Goal: Task Accomplishment & Management: Understand process/instructions

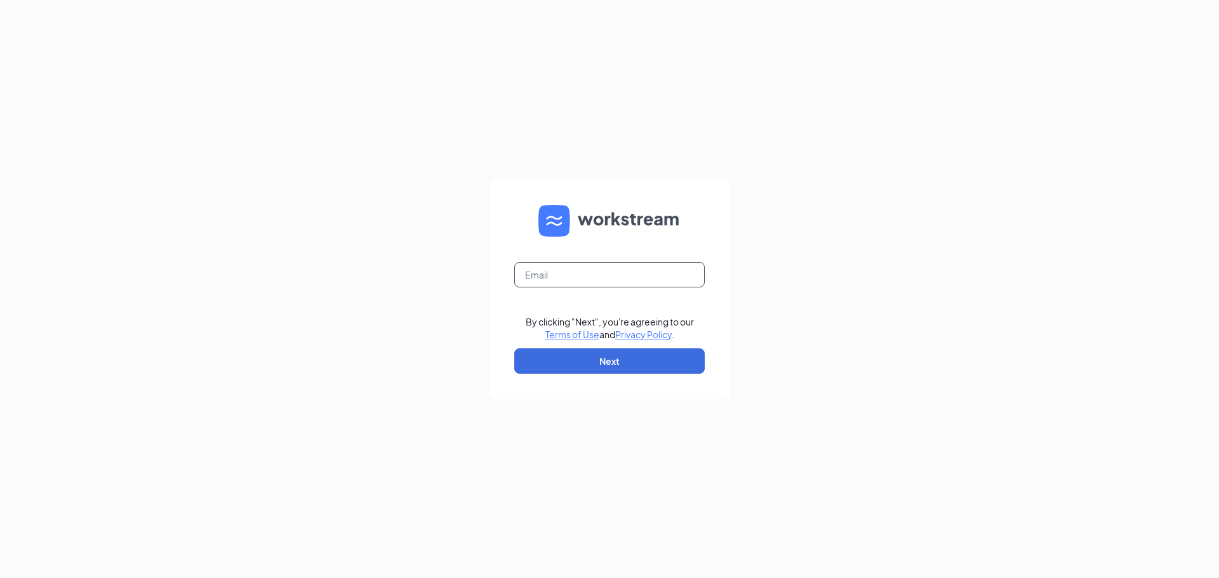
click at [566, 285] on input "text" at bounding box center [609, 274] width 190 height 25
type input "[EMAIL_ADDRESS][DEMOGRAPHIC_DATA][DOMAIN_NAME]"
click at [591, 362] on button "Next" at bounding box center [609, 360] width 190 height 25
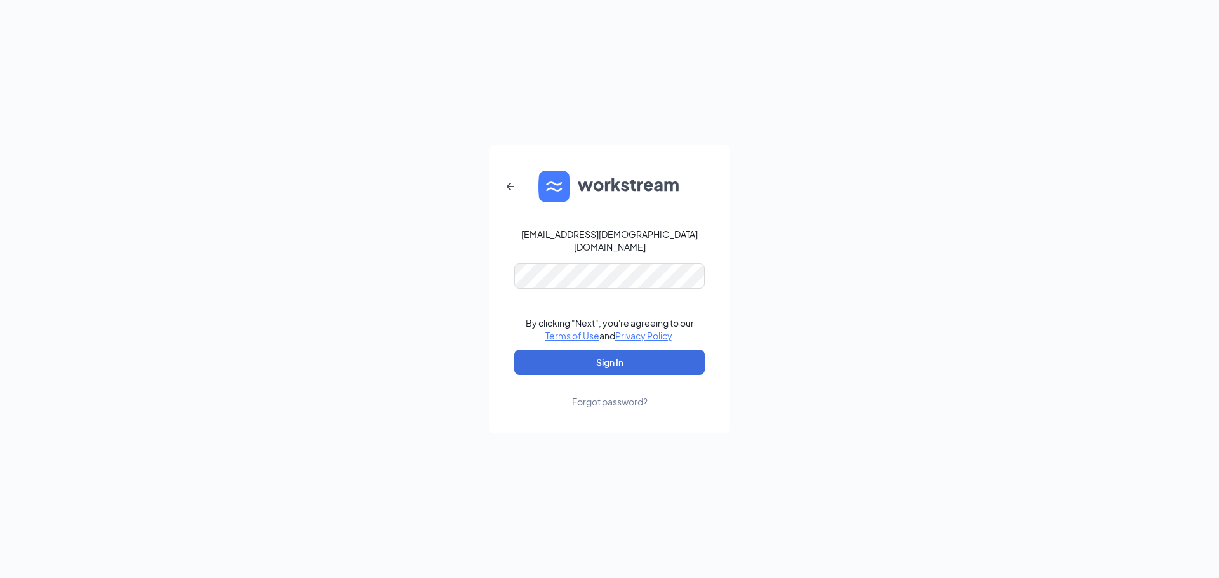
click at [553, 283] on form "[EMAIL_ADDRESS][DEMOGRAPHIC_DATA][DOMAIN_NAME] By clicking "Next", you're agree…" at bounding box center [609, 289] width 241 height 288
click at [514, 350] on button "Sign In" at bounding box center [609, 362] width 190 height 25
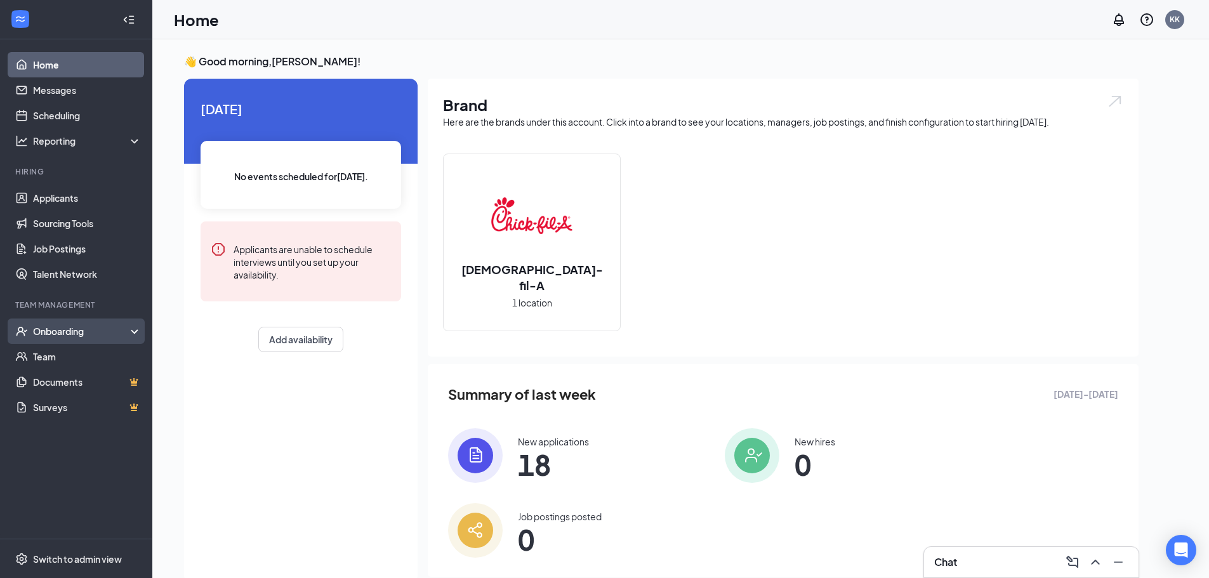
click at [49, 335] on div "Onboarding" at bounding box center [82, 331] width 98 height 13
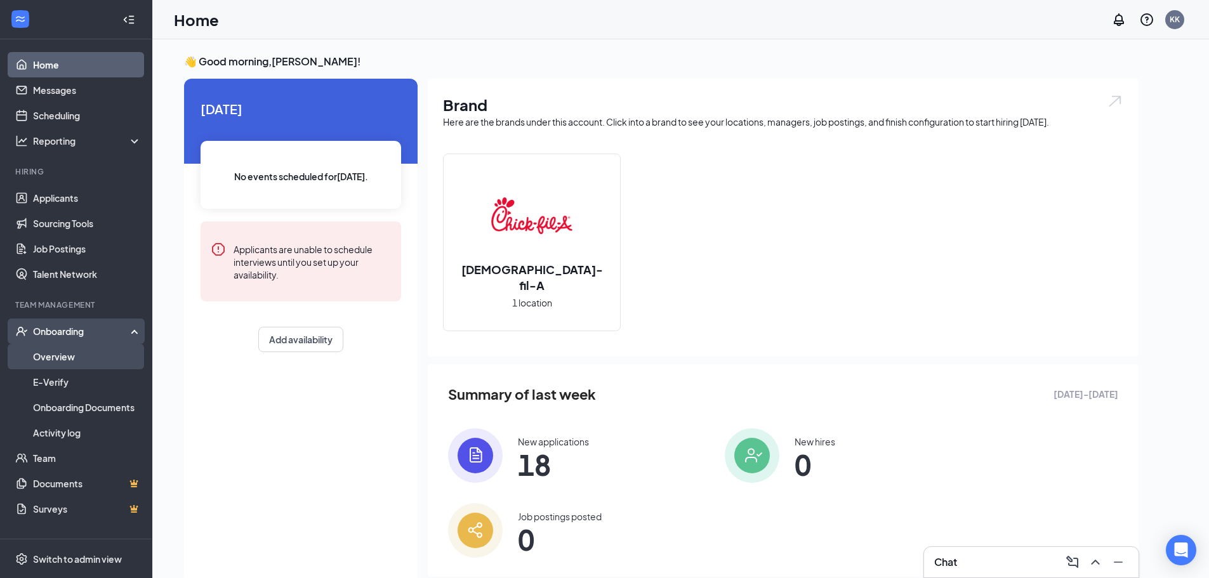
click at [44, 356] on link "Overview" at bounding box center [87, 356] width 109 height 25
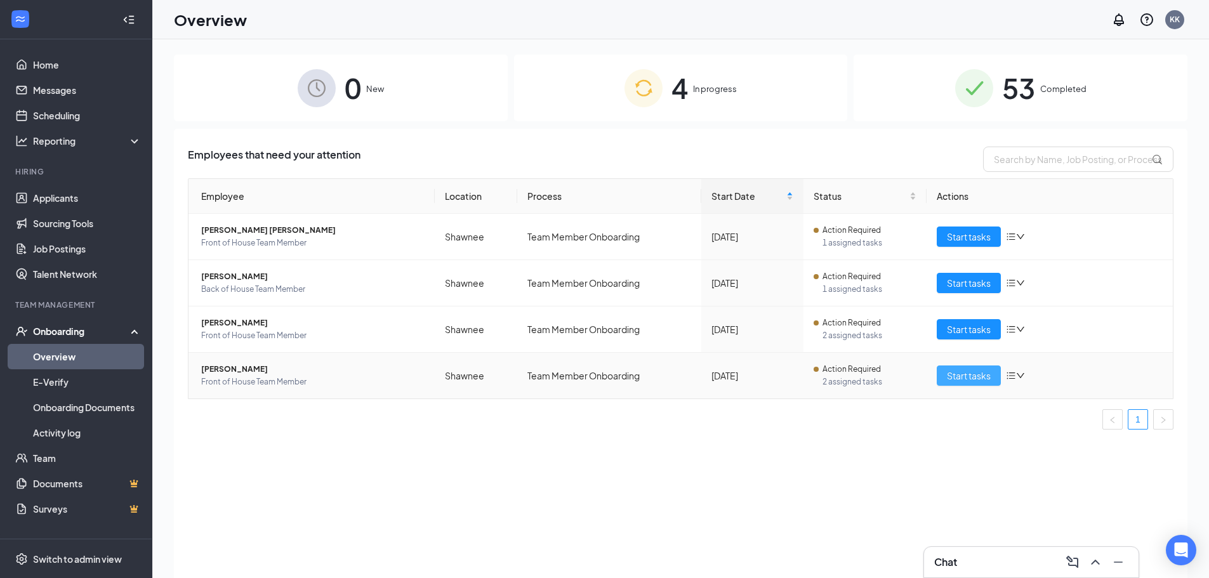
click at [967, 373] on span "Start tasks" at bounding box center [969, 376] width 44 height 14
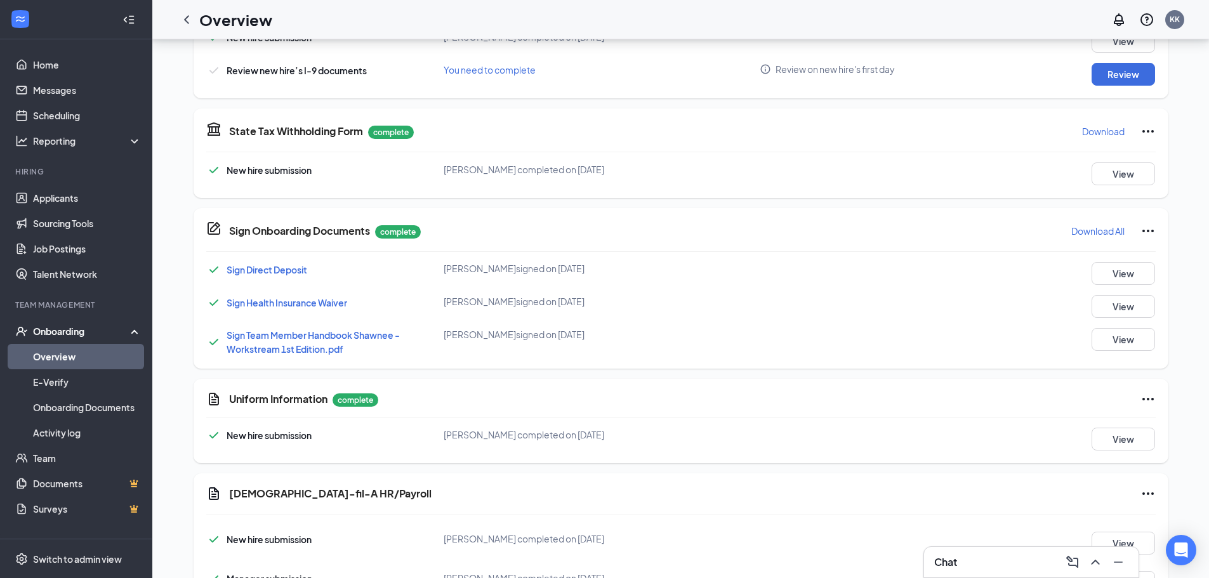
scroll to position [543, 0]
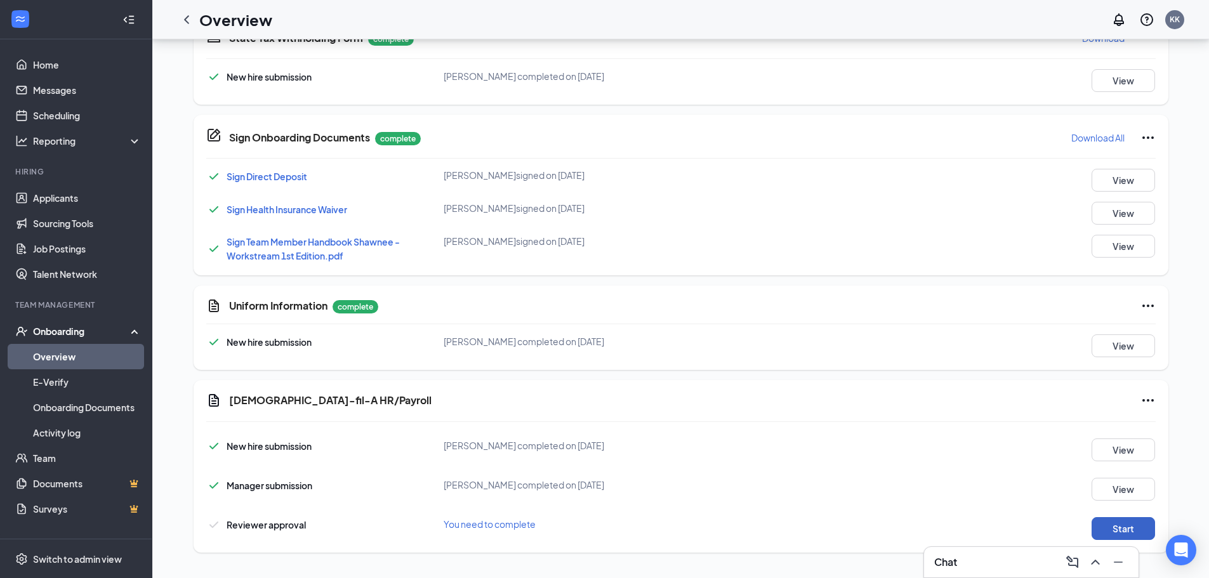
click at [1115, 531] on button "Start" at bounding box center [1123, 528] width 63 height 23
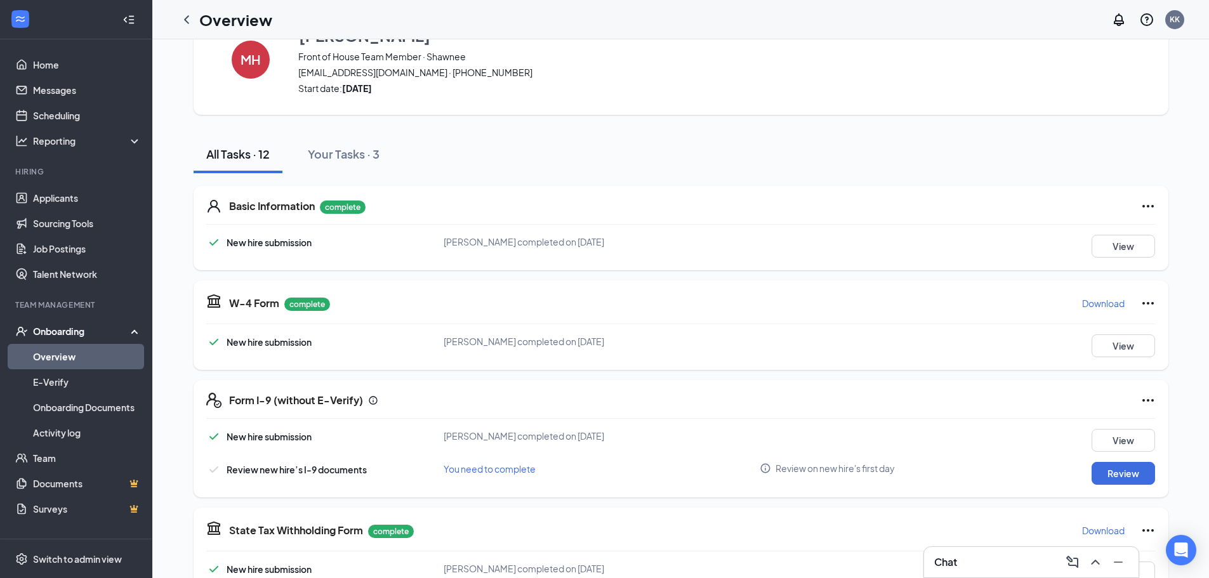
scroll to position [0, 0]
